Goal: Transaction & Acquisition: Purchase product/service

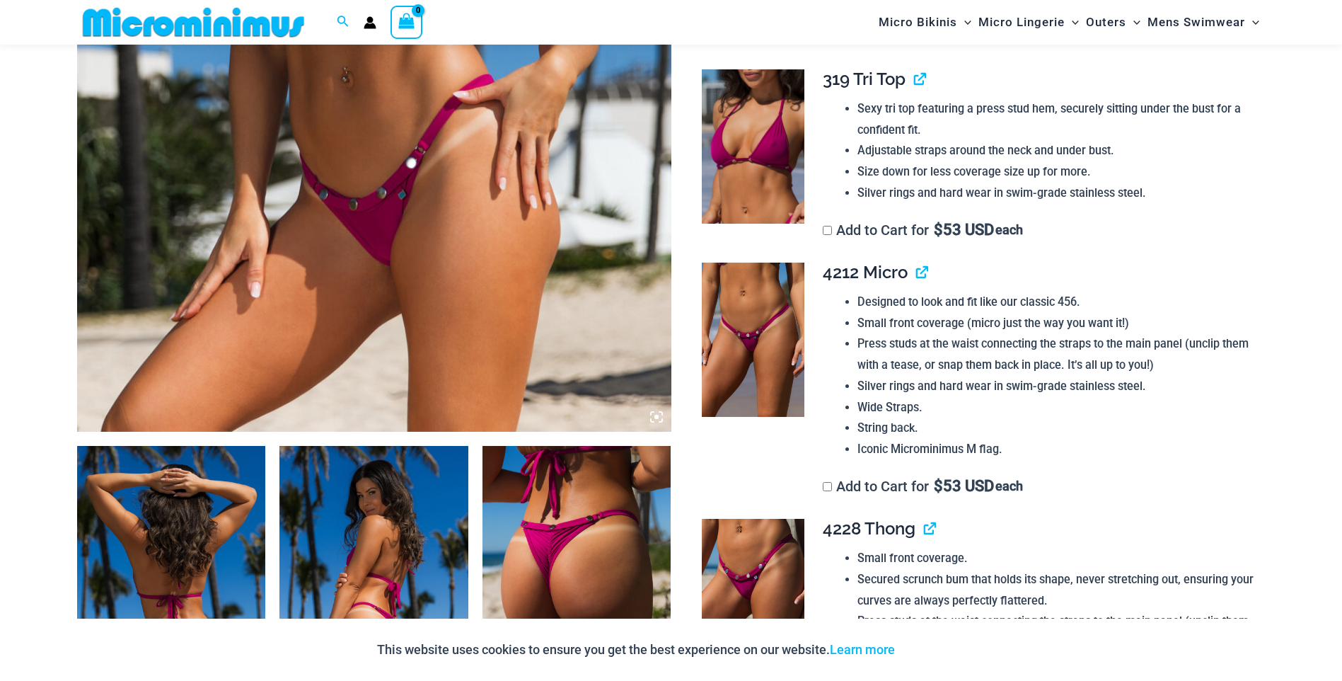
scroll to position [583, 0]
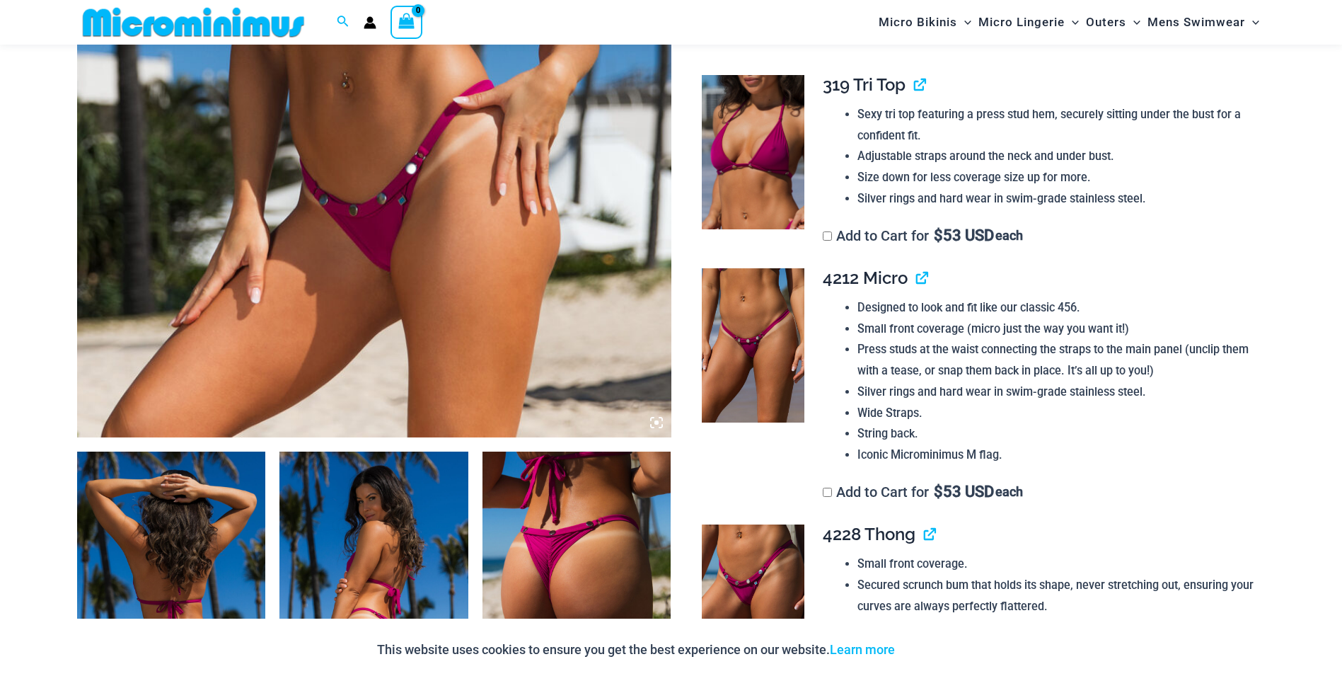
click at [342, 503] on img at bounding box center [373, 592] width 189 height 283
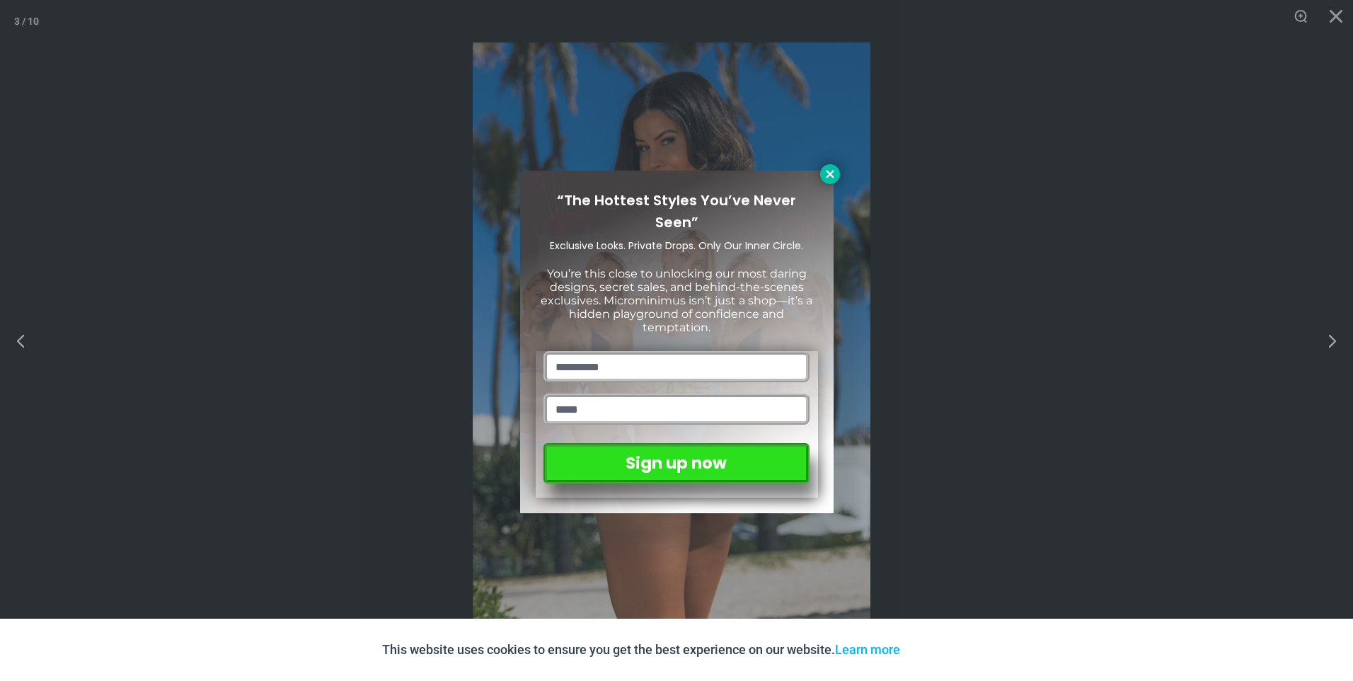
click at [833, 178] on icon at bounding box center [829, 174] width 13 height 13
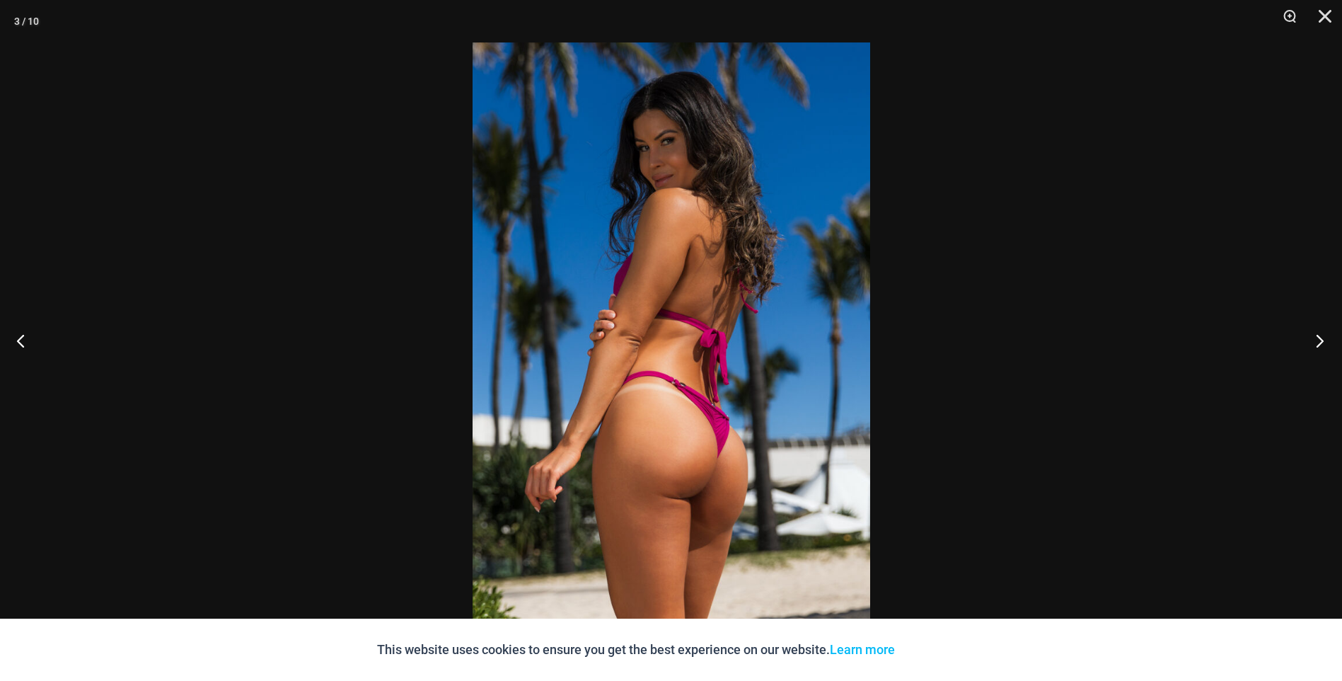
click at [1317, 341] on button "Next" at bounding box center [1315, 340] width 53 height 71
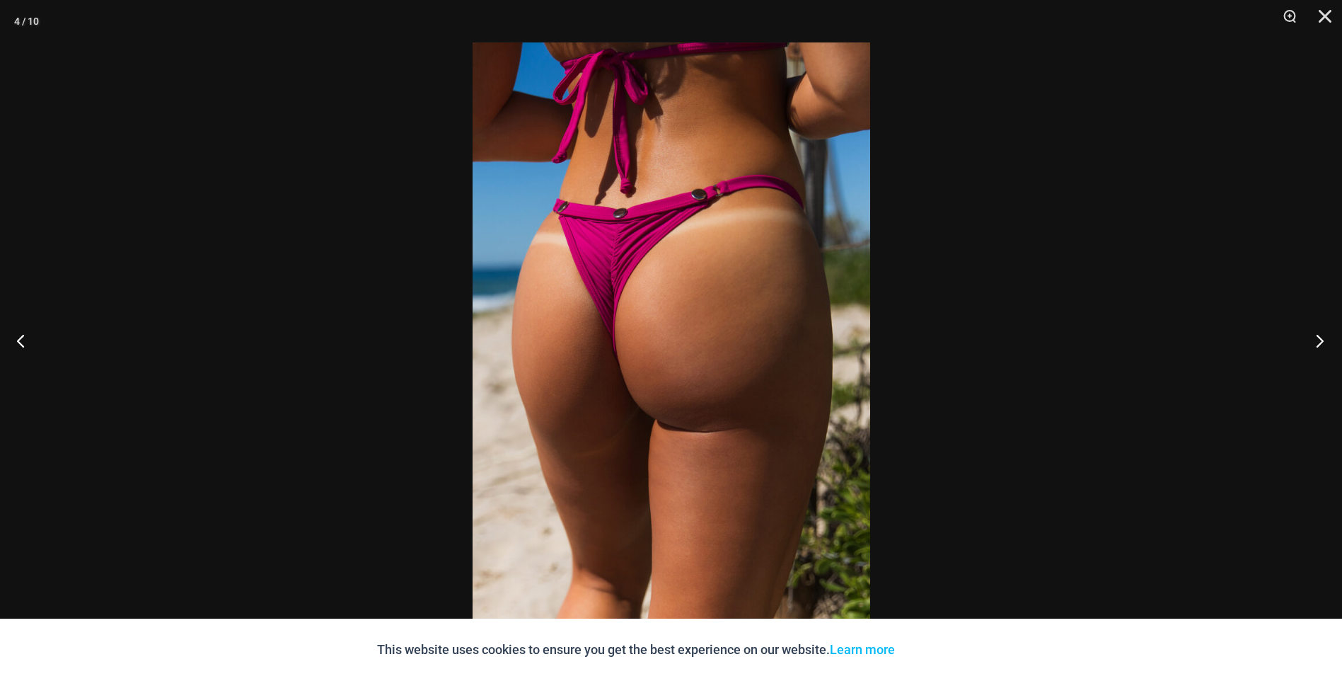
click at [1317, 341] on button "Next" at bounding box center [1315, 340] width 53 height 71
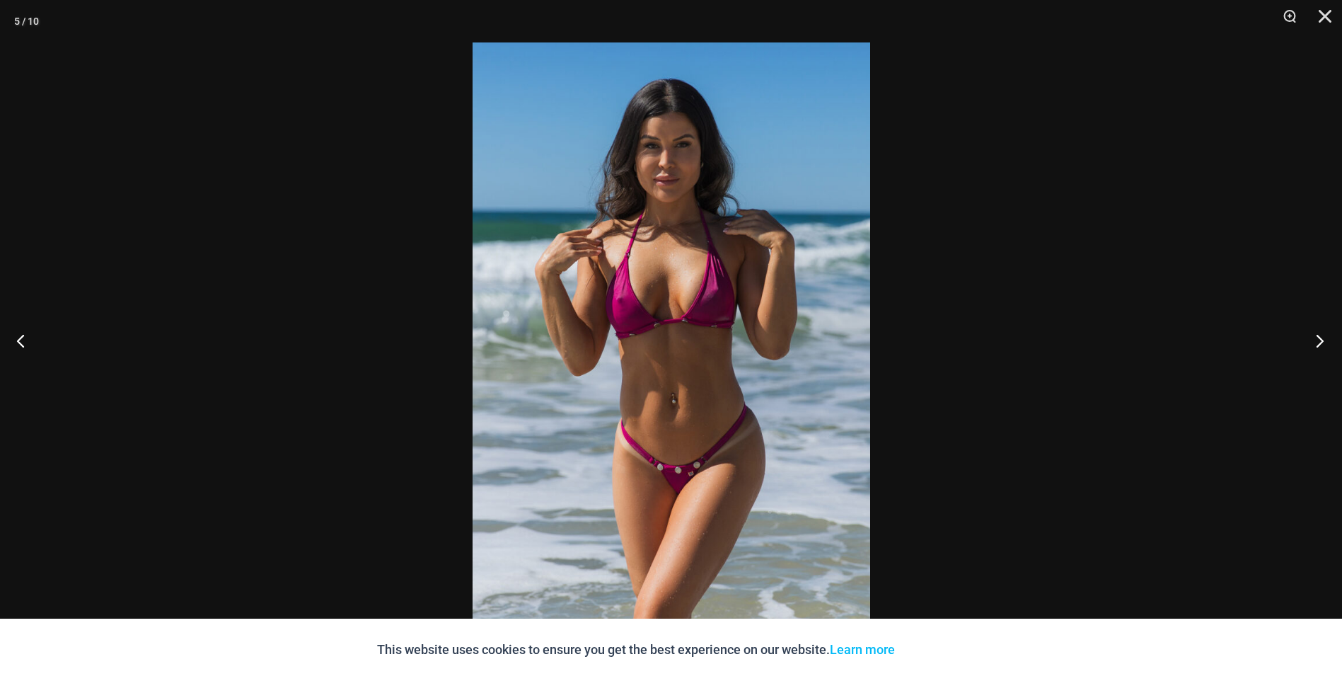
click at [1317, 341] on button "Next" at bounding box center [1315, 340] width 53 height 71
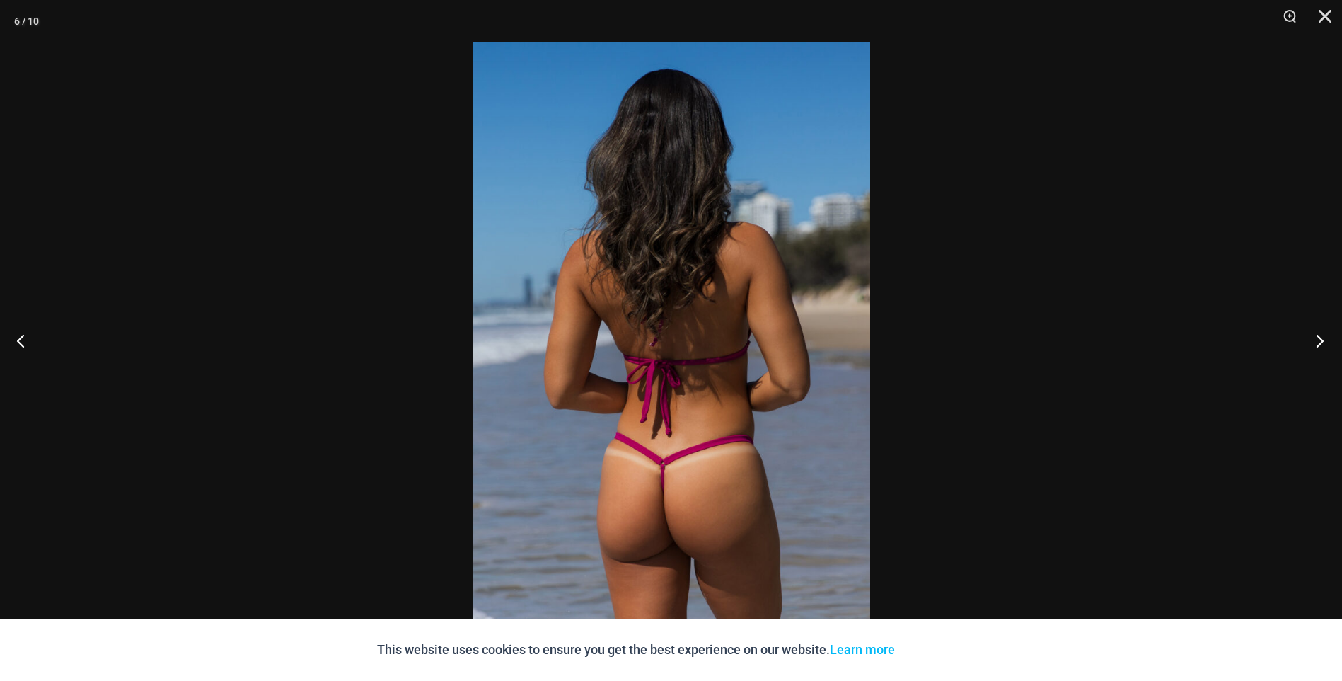
click at [1317, 341] on button "Next" at bounding box center [1315, 340] width 53 height 71
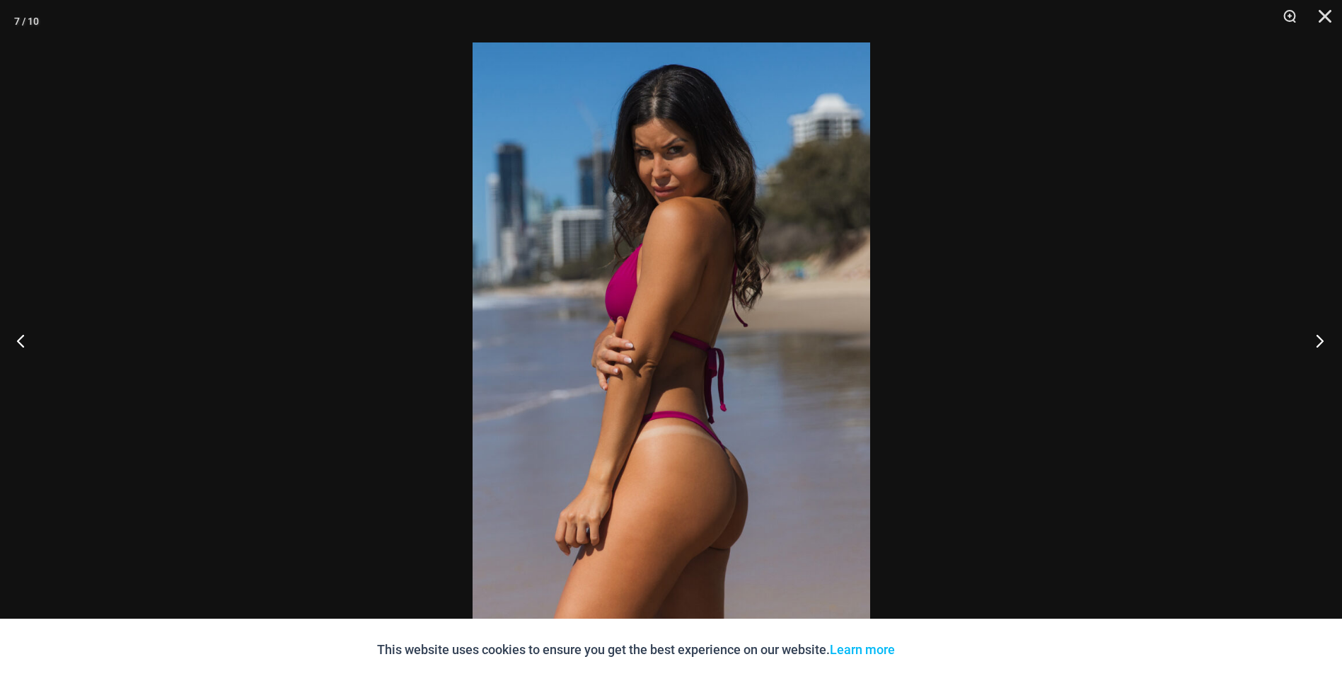
click at [1312, 345] on button "Next" at bounding box center [1315, 340] width 53 height 71
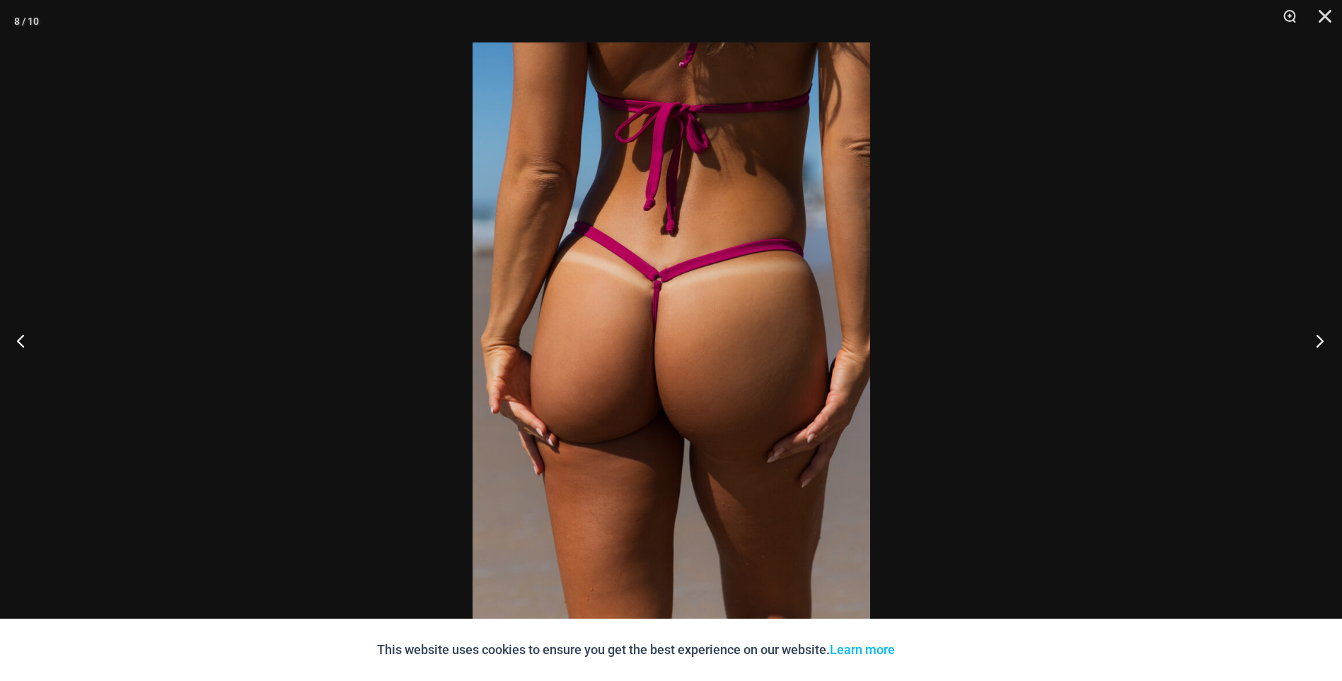
click at [1312, 343] on button "Next" at bounding box center [1315, 340] width 53 height 71
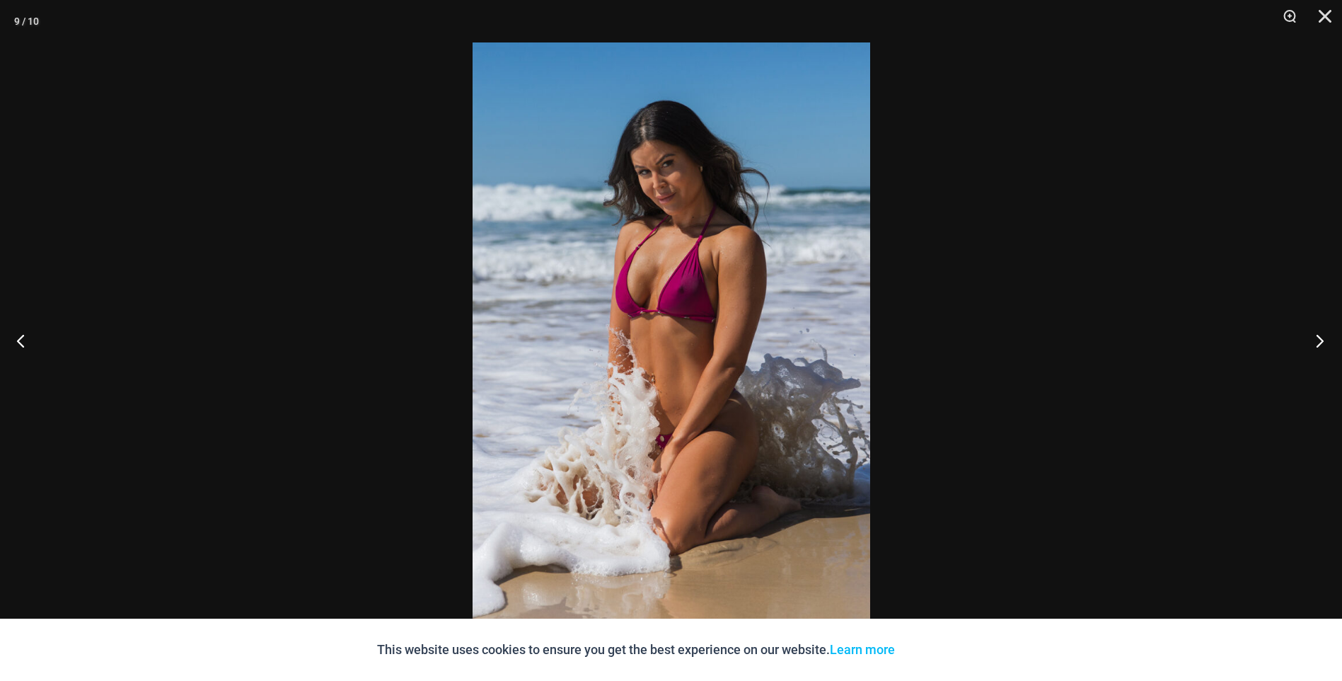
click at [1312, 343] on button "Next" at bounding box center [1315, 340] width 53 height 71
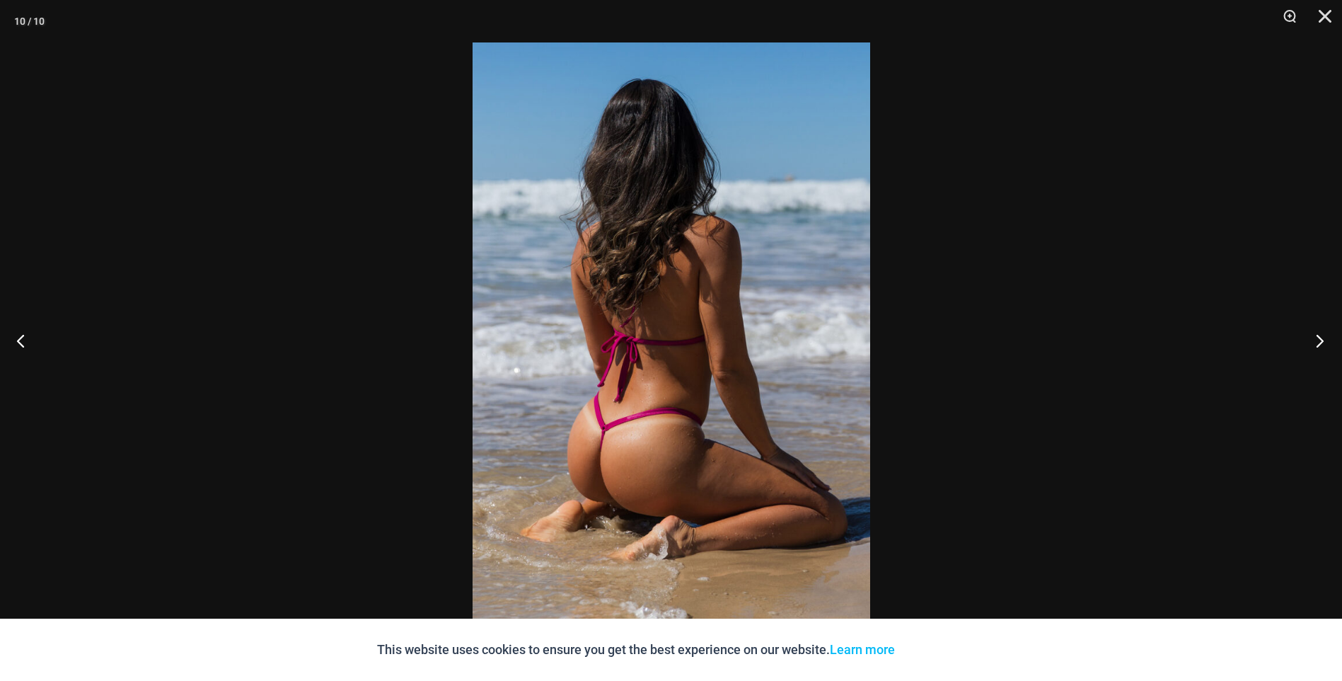
click at [1312, 342] on button "Next" at bounding box center [1315, 340] width 53 height 71
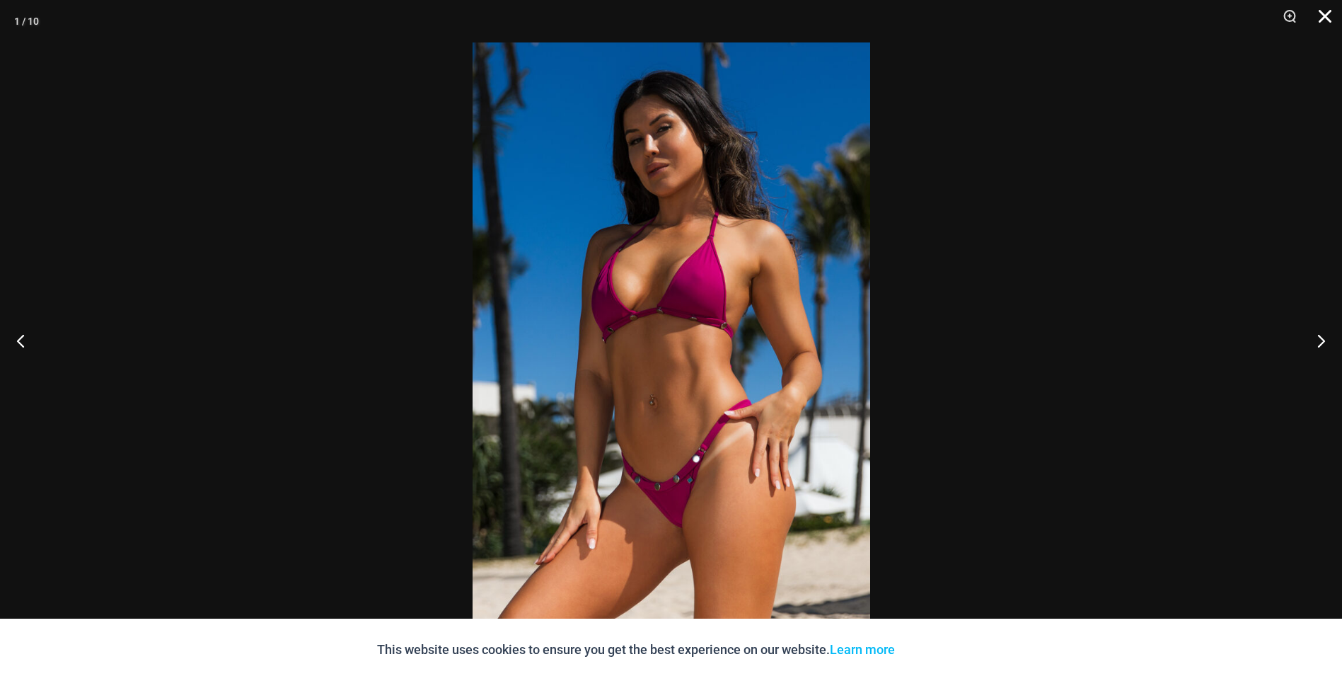
click at [1326, 16] on button "Close" at bounding box center [1319, 21] width 35 height 42
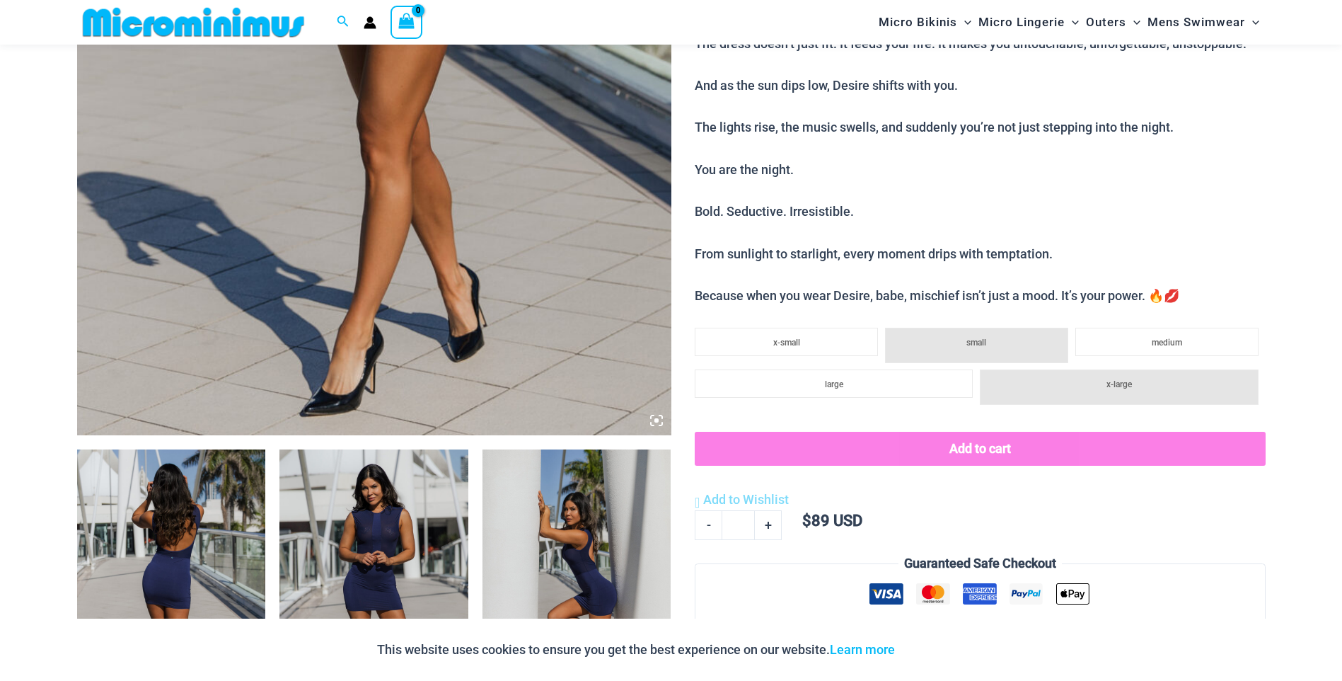
scroll to position [583, 0]
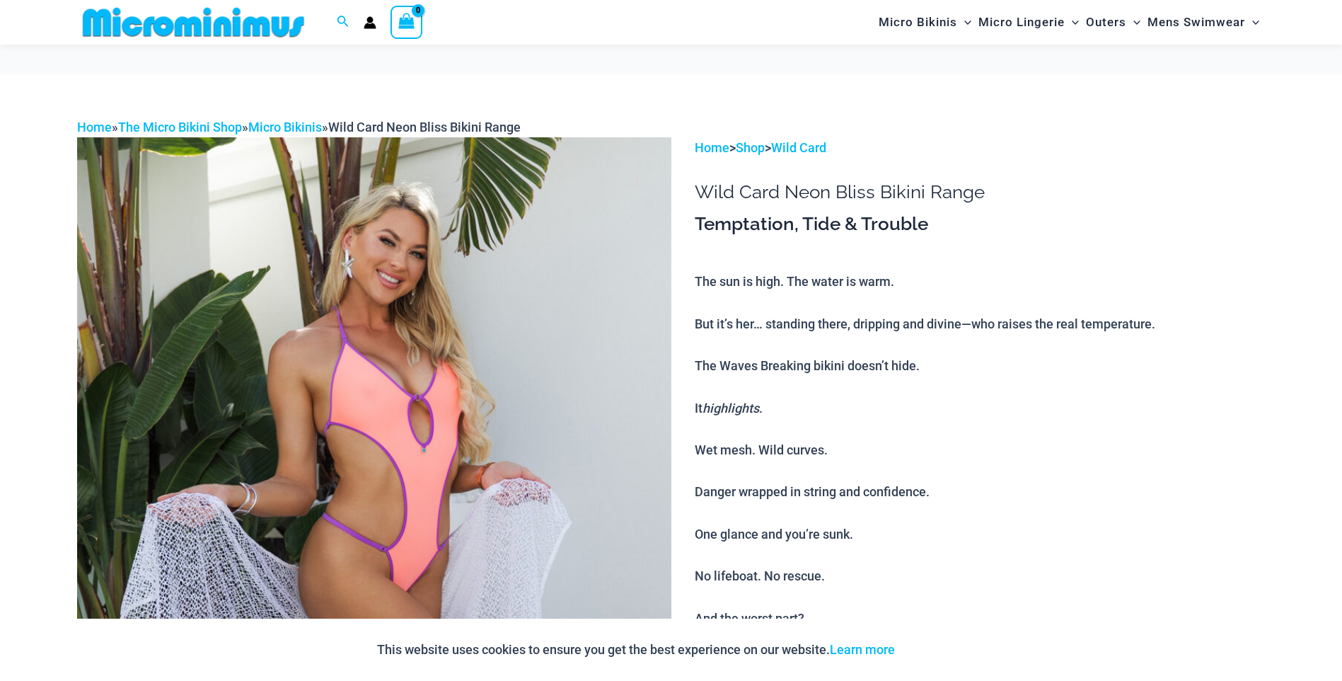
scroll to position [583, 0]
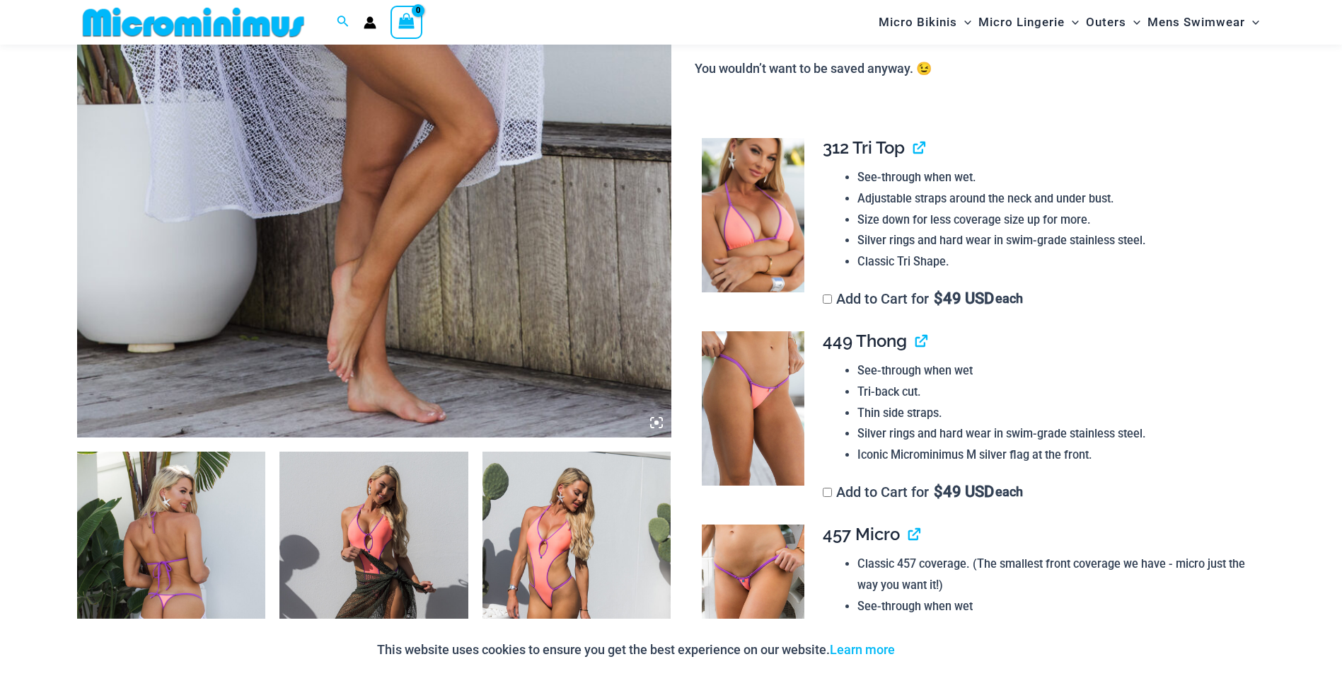
click at [185, 560] on img at bounding box center [171, 592] width 189 height 283
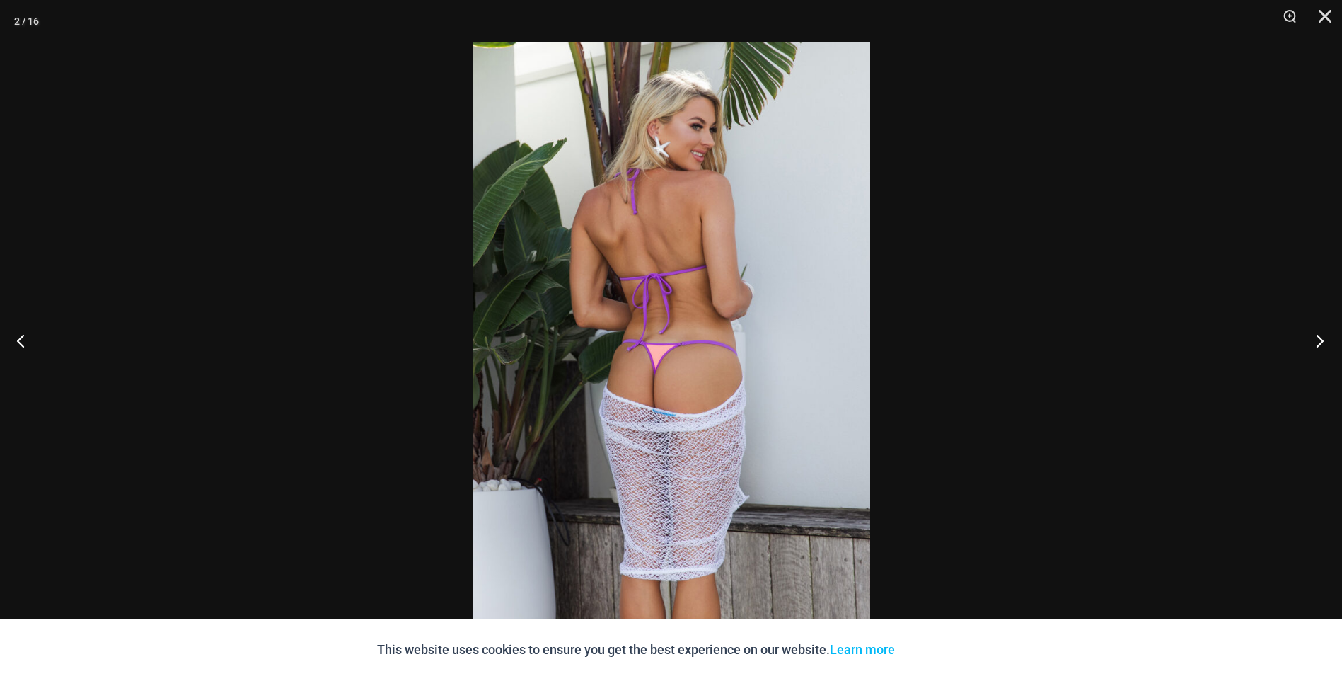
click at [1319, 346] on button "Next" at bounding box center [1315, 340] width 53 height 71
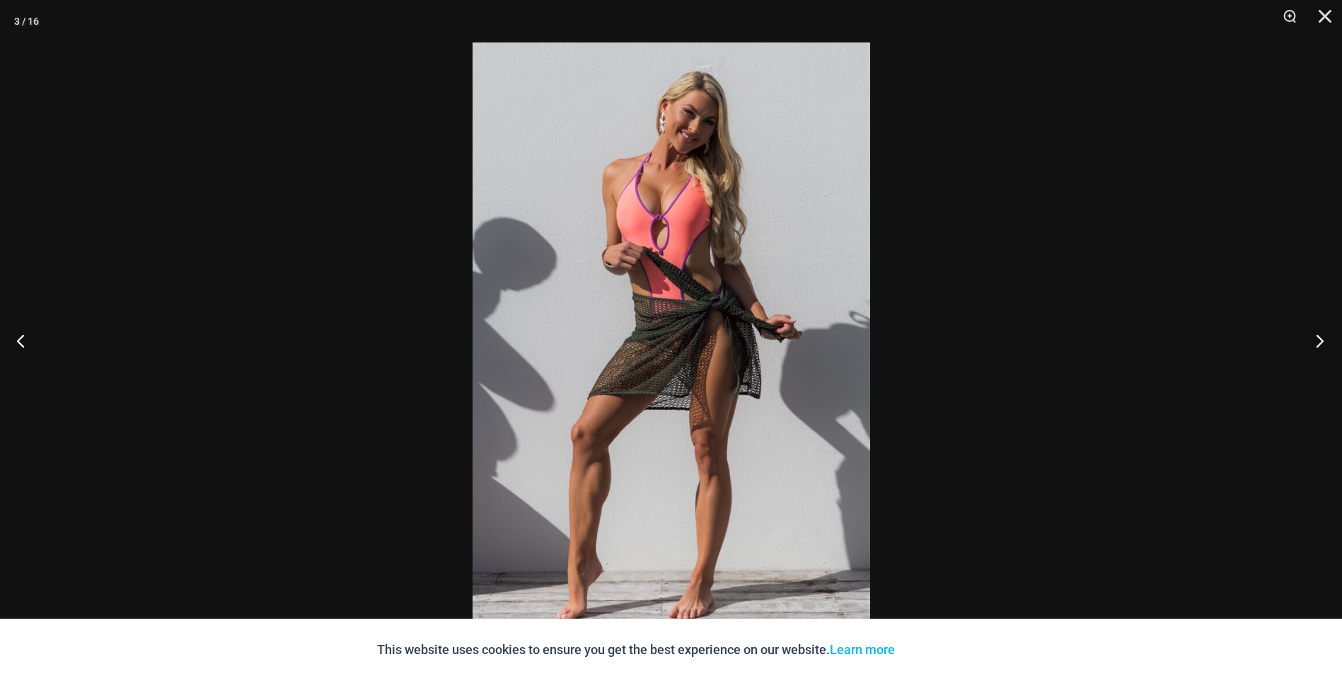
click at [1319, 345] on button "Next" at bounding box center [1315, 340] width 53 height 71
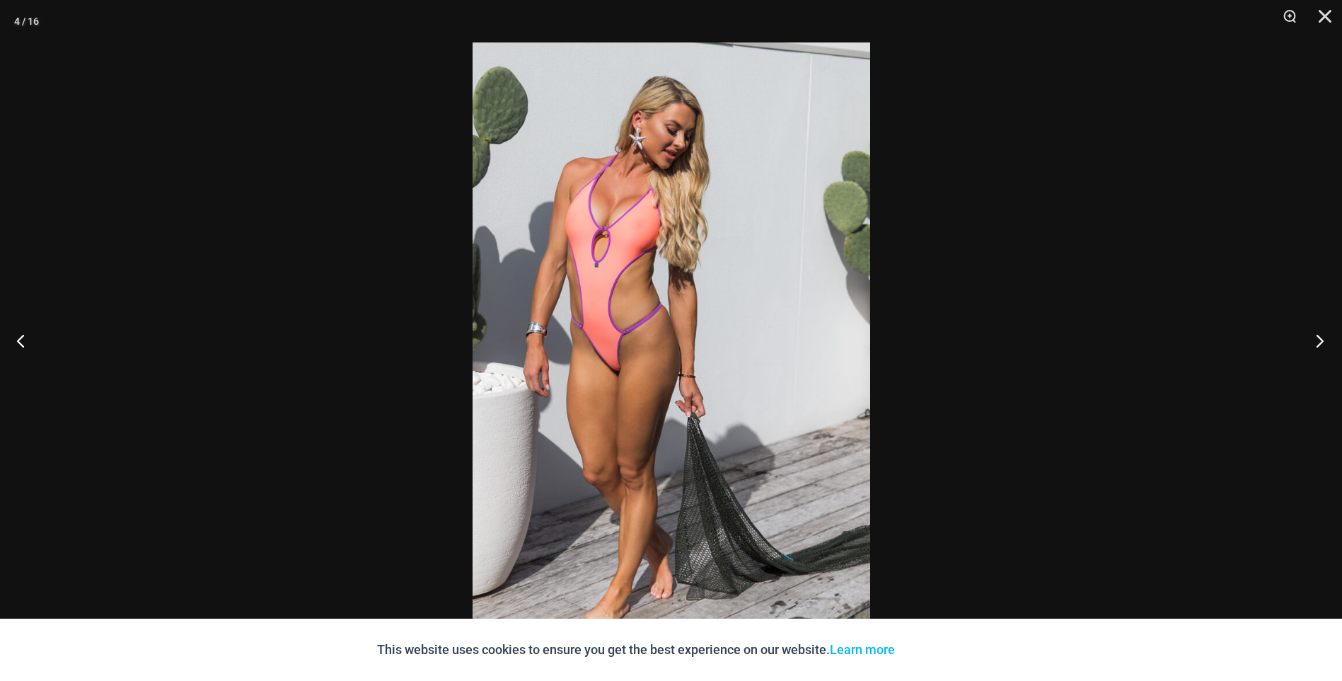
click at [1319, 345] on button "Next" at bounding box center [1315, 340] width 53 height 71
